Goal: Check status

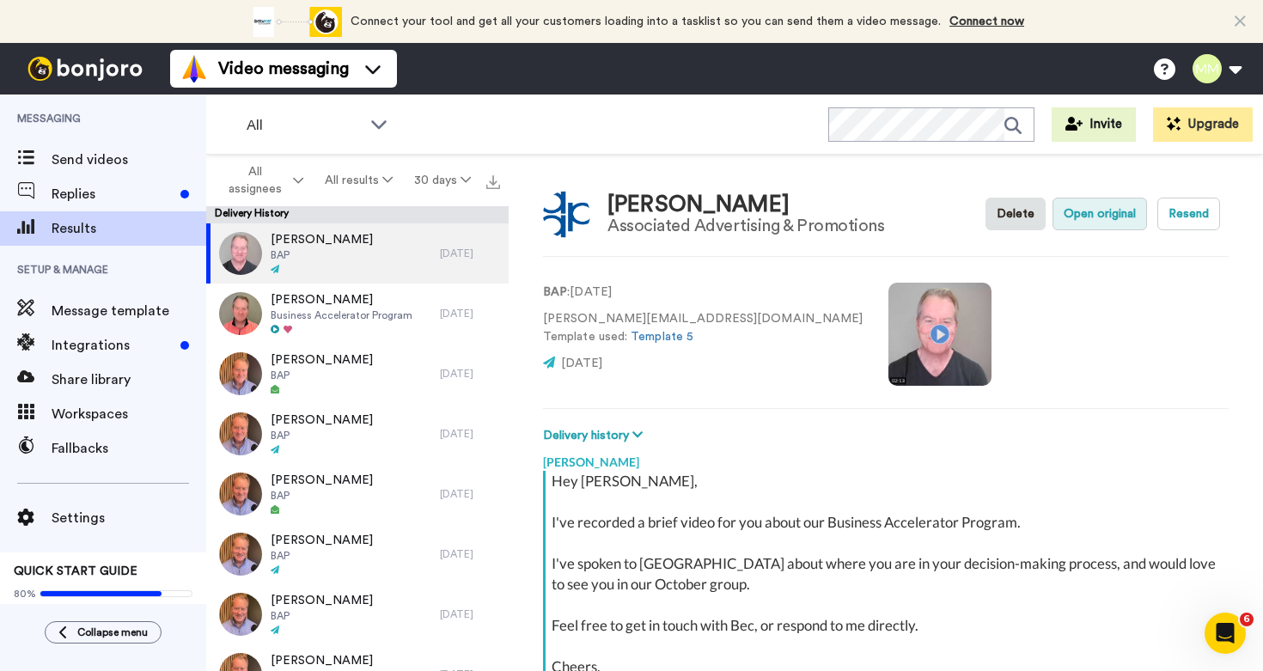
click at [1091, 217] on button "Open original" at bounding box center [1100, 214] width 95 height 33
type textarea "x"
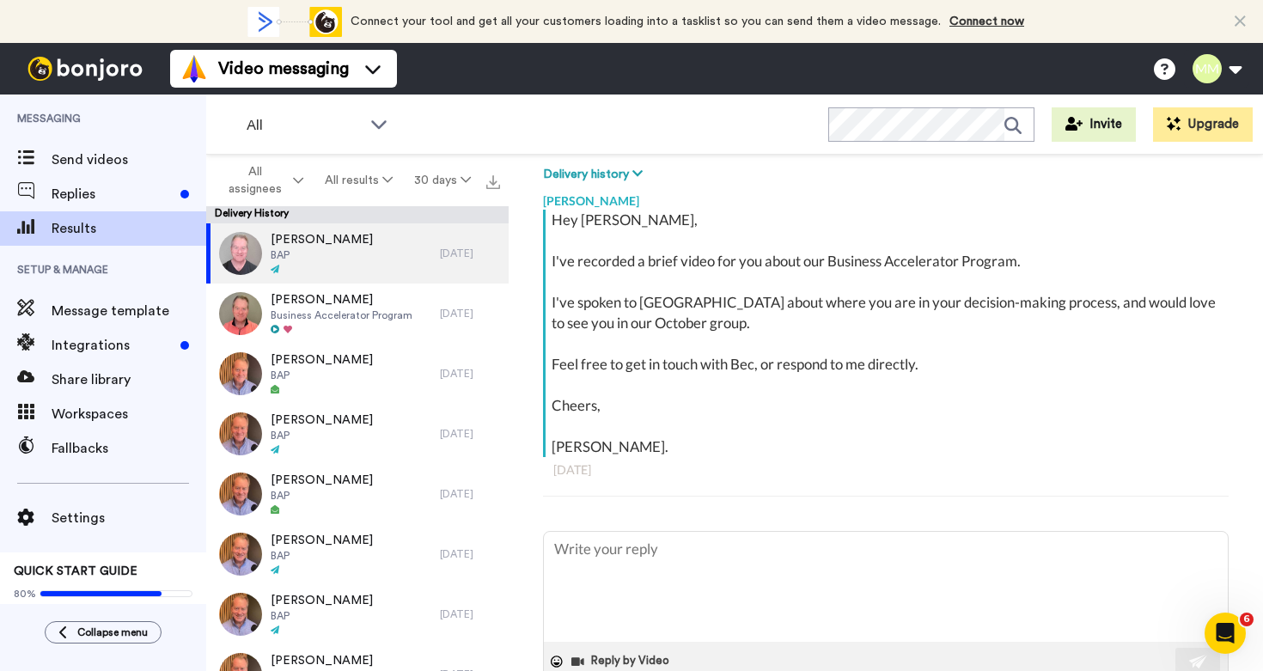
scroll to position [261, 0]
type textarea "x"
